Goal: Task Accomplishment & Management: Use online tool/utility

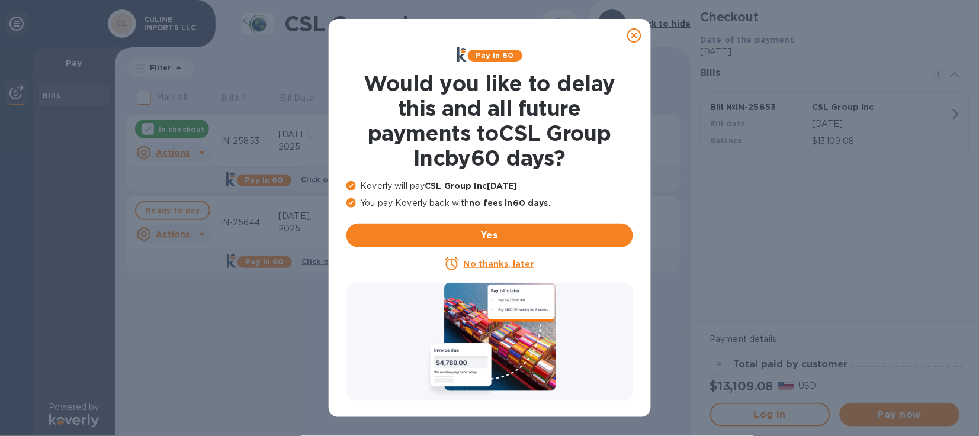
click at [637, 37] on icon at bounding box center [634, 35] width 14 height 14
click at [638, 36] on icon at bounding box center [634, 35] width 14 height 14
click at [634, 36] on icon at bounding box center [634, 35] width 14 height 14
